Goal: Use online tool/utility: Utilize a website feature to perform a specific function

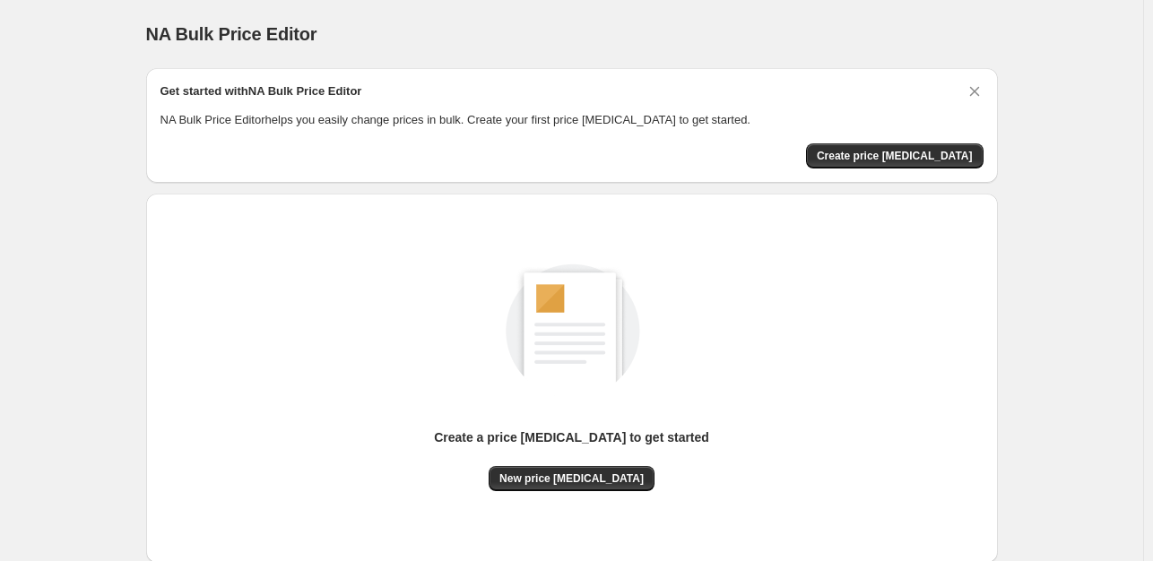
click at [585, 491] on div "Create a price [MEDICAL_DATA] to get started New price [MEDICAL_DATA]" at bounding box center [571, 378] width 823 height 341
click at [584, 482] on span "New price [MEDICAL_DATA]" at bounding box center [571, 479] width 144 height 14
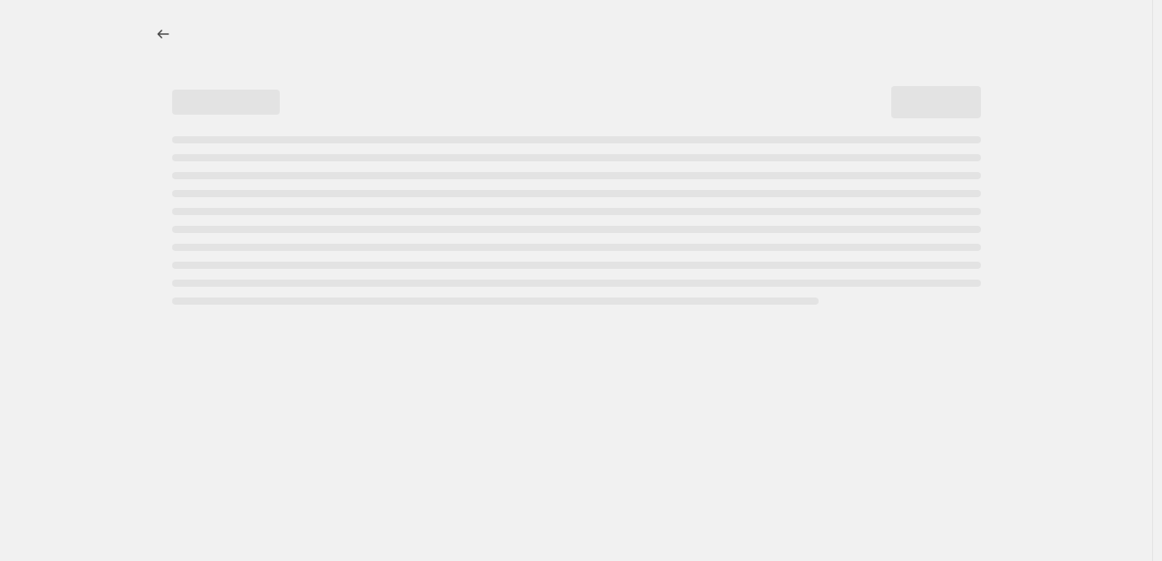
select select "percentage"
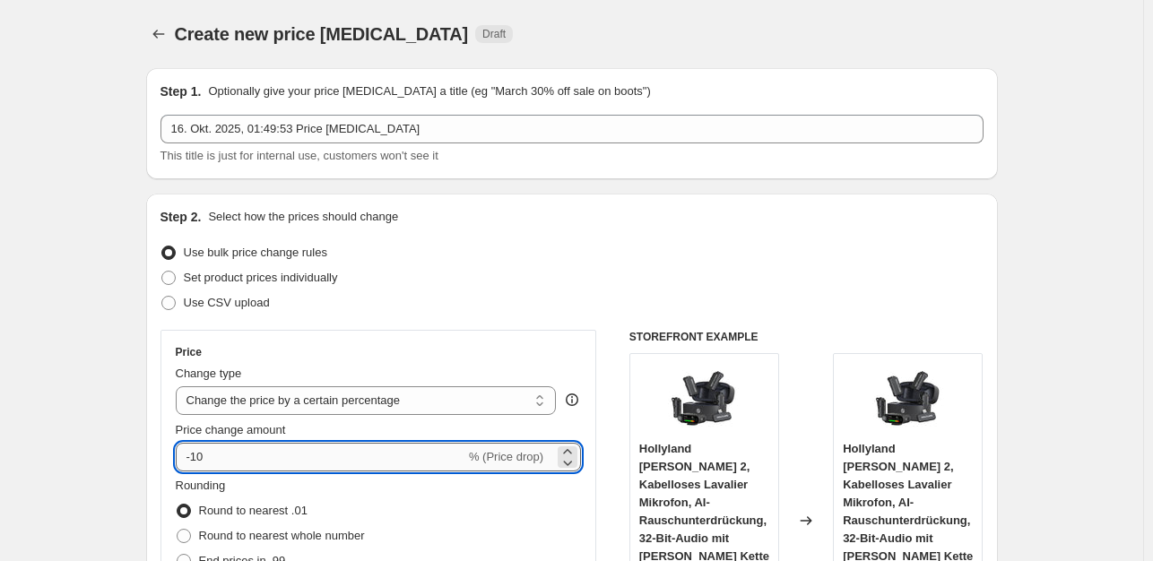
click at [246, 456] on input "-10" at bounding box center [321, 457] width 290 height 29
type input "-1"
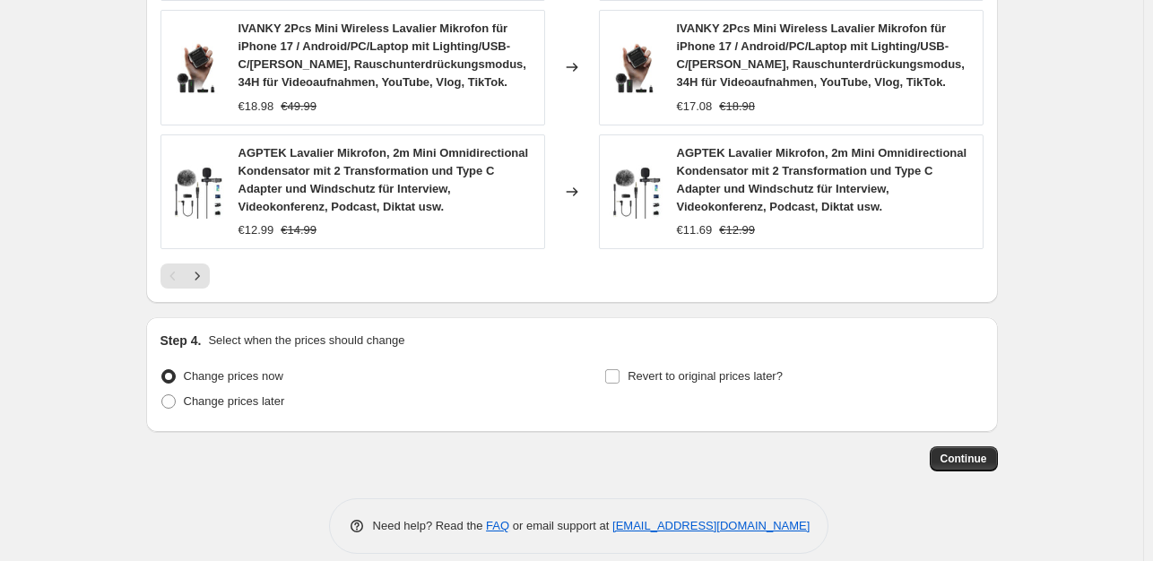
scroll to position [1438, 0]
type input "-35"
click at [955, 451] on span "Continue" at bounding box center [963, 458] width 47 height 14
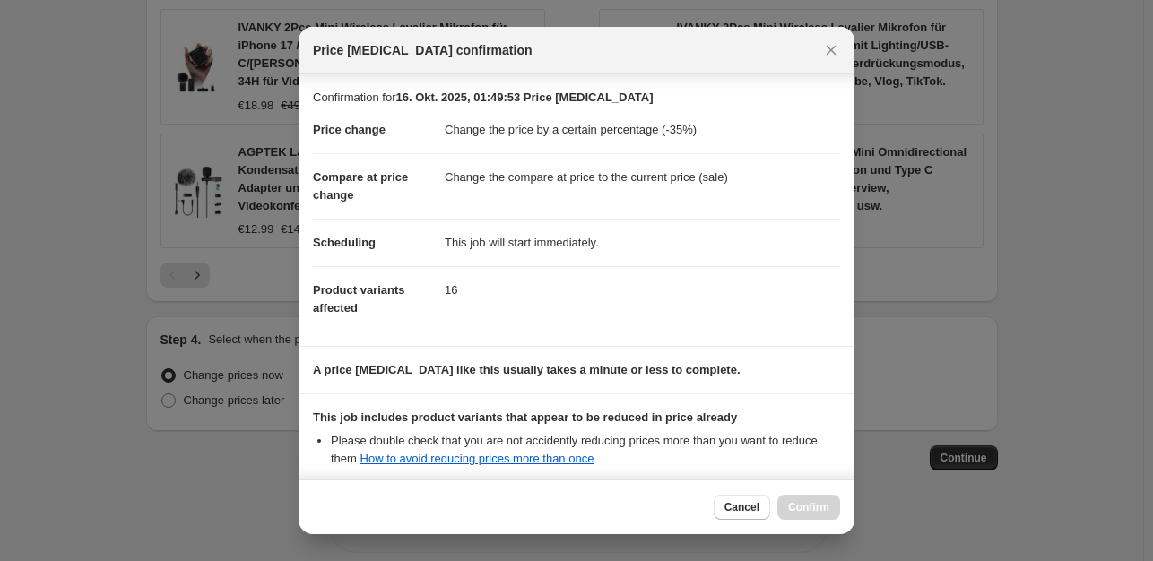
scroll to position [192, 0]
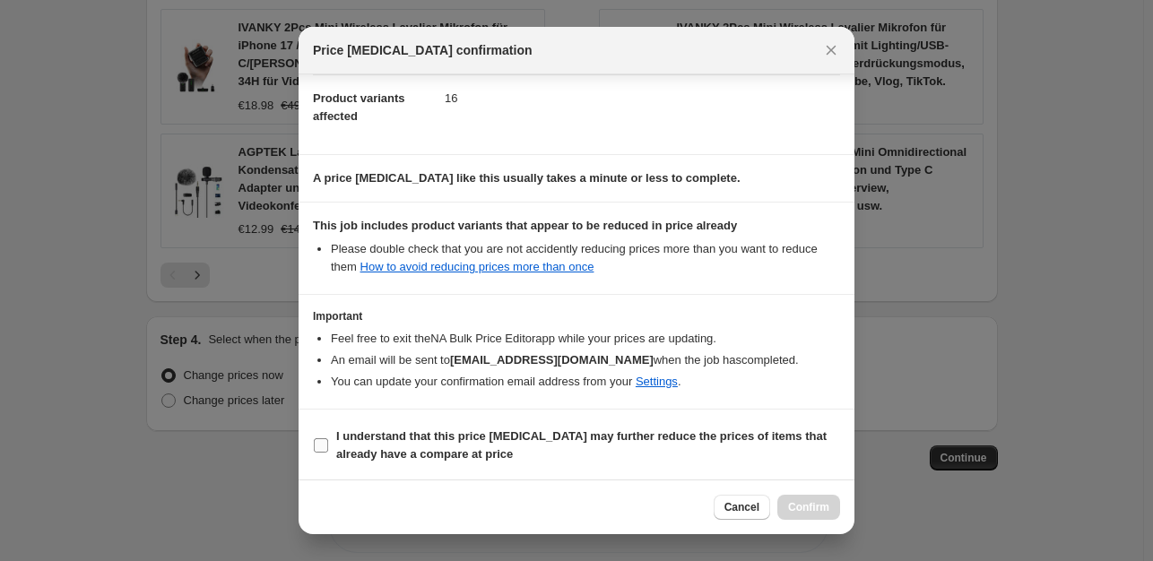
click at [314, 449] on input "I understand that this price [MEDICAL_DATA] may further reduce the prices of it…" at bounding box center [321, 445] width 14 height 14
checkbox input "true"
click at [790, 500] on span "Confirm" at bounding box center [808, 507] width 41 height 14
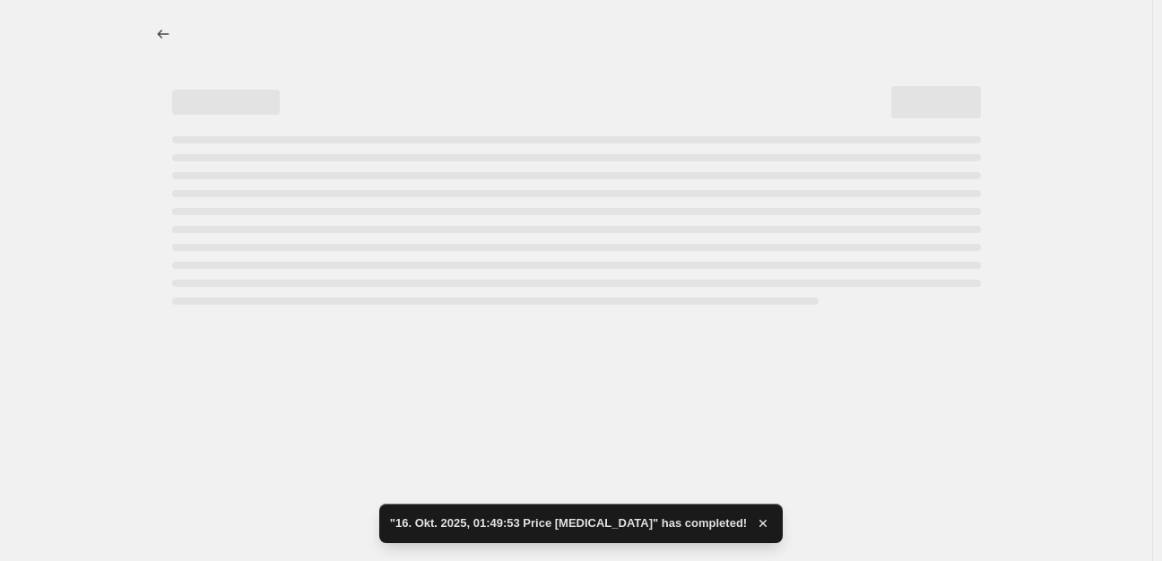
select select "percentage"
